Goal: Task Accomplishment & Management: Complete application form

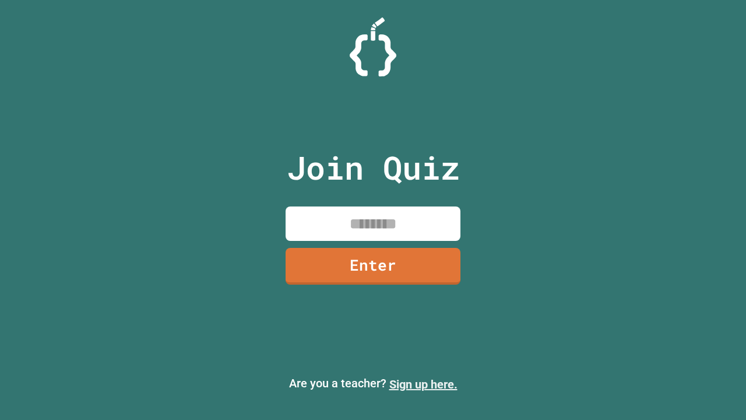
click at [423, 384] on link "Sign up here." at bounding box center [423, 384] width 68 height 14
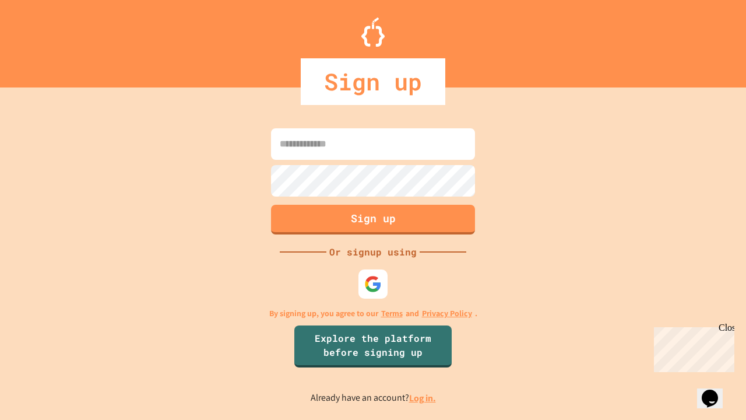
click at [423, 397] on link "Log in." at bounding box center [422, 398] width 27 height 12
